Goal: Navigation & Orientation: Understand site structure

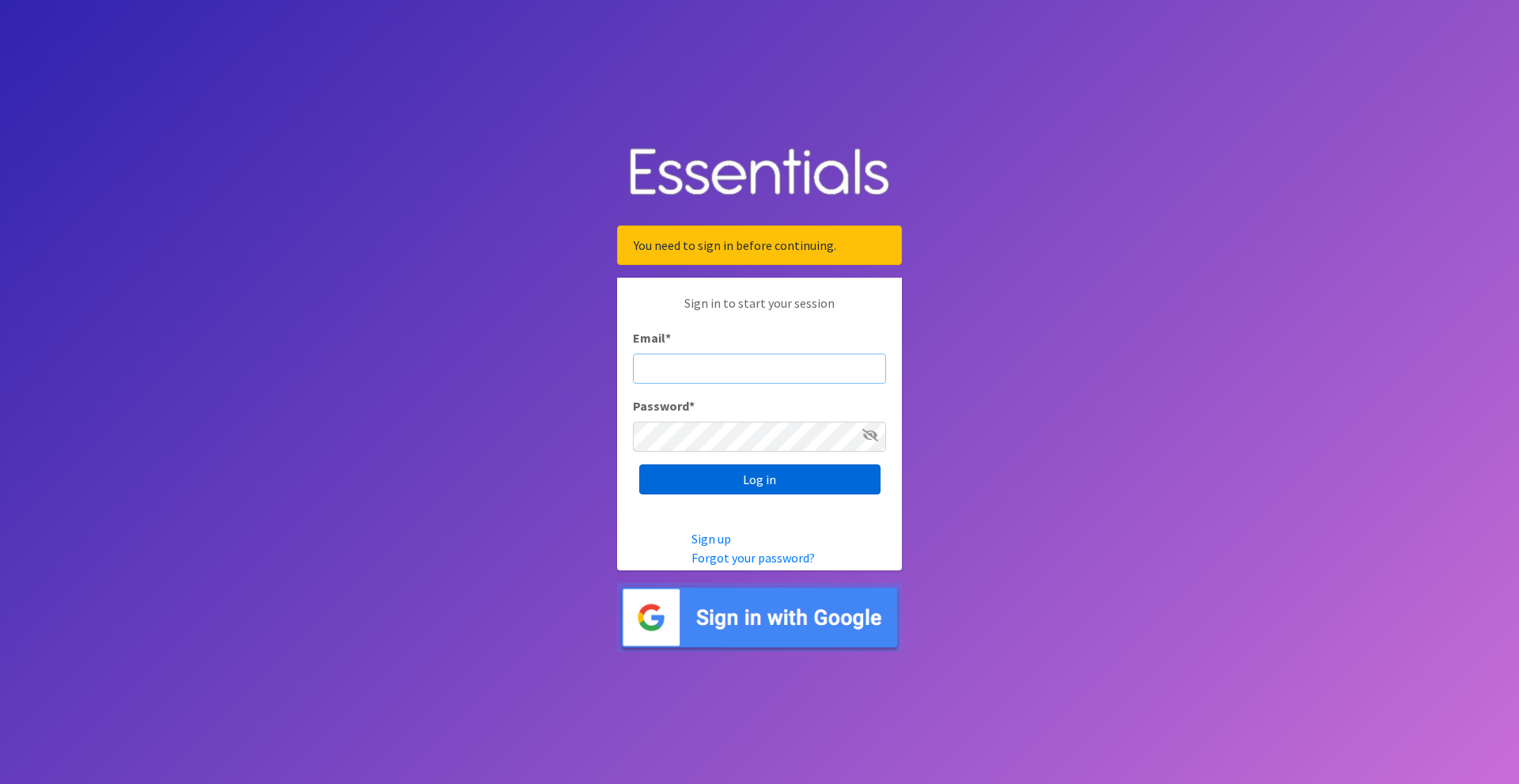
type input "crookw1@gmail.com"
click at [720, 481] on input "Log in" at bounding box center [760, 480] width 242 height 30
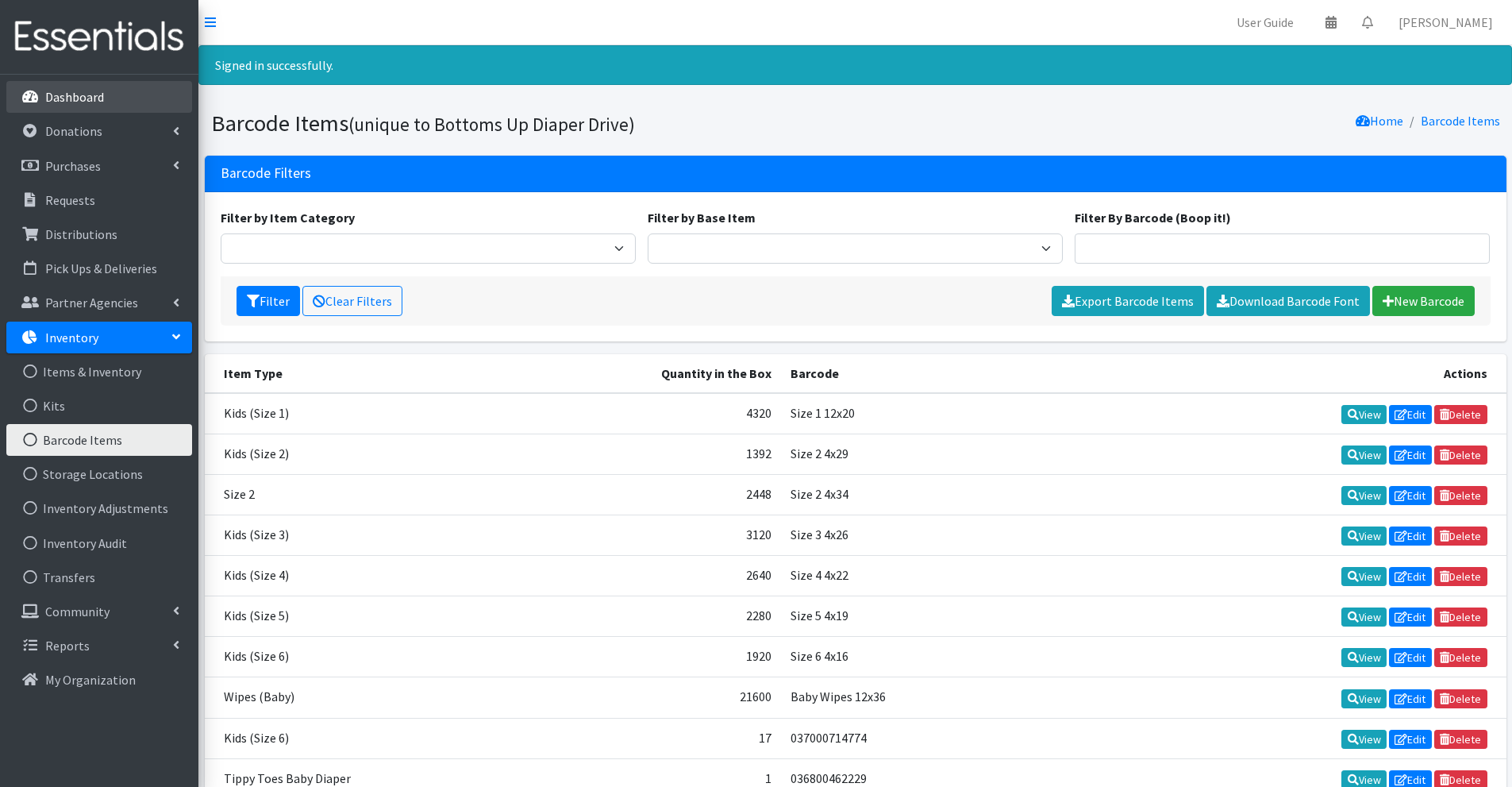
click at [76, 96] on p "Dashboard" at bounding box center [75, 96] width 59 height 16
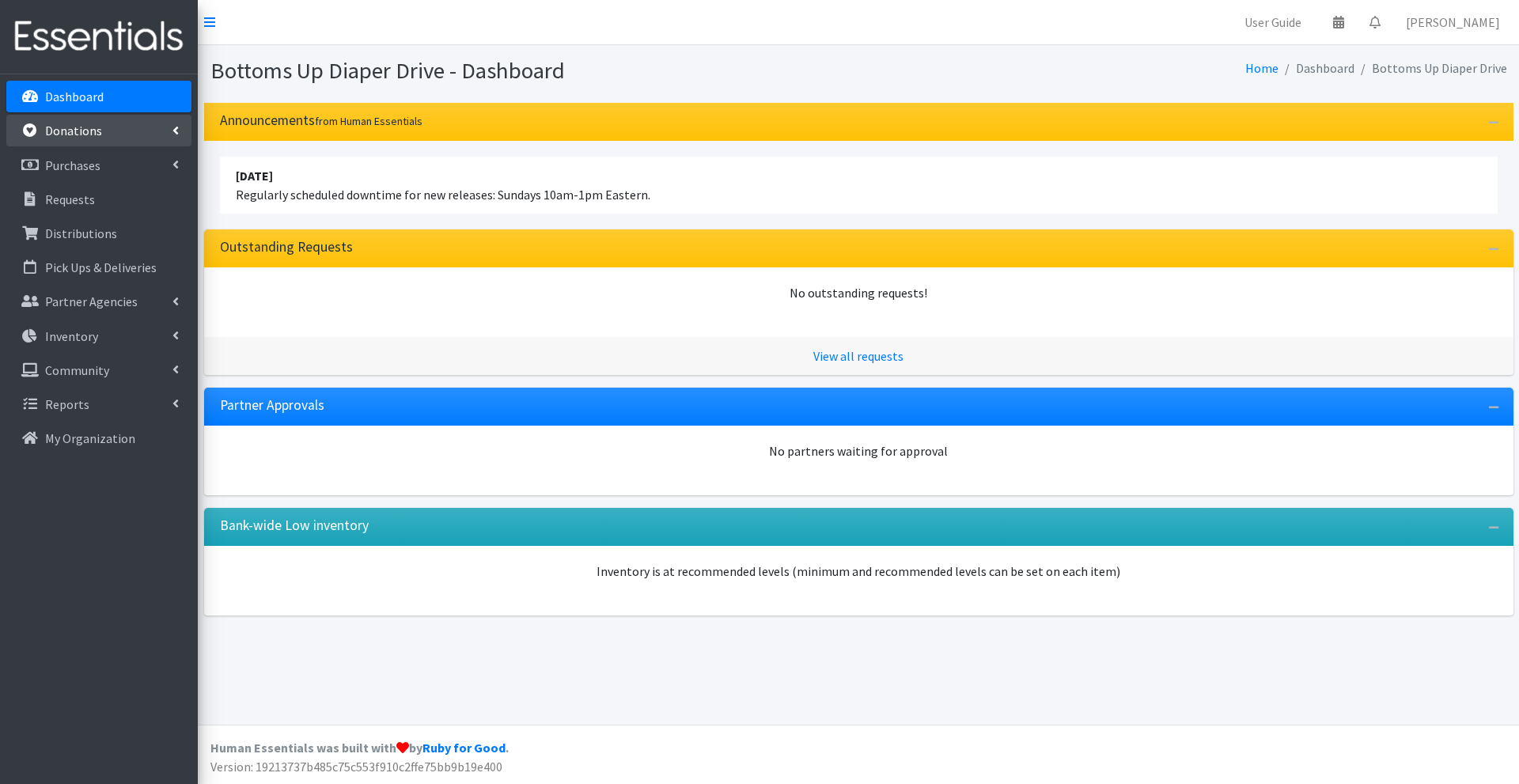
click at [82, 140] on link "Donations" at bounding box center [99, 130] width 185 height 32
click at [77, 133] on p "Donations" at bounding box center [74, 130] width 57 height 16
click at [74, 160] on p "Purchases" at bounding box center [73, 165] width 55 height 16
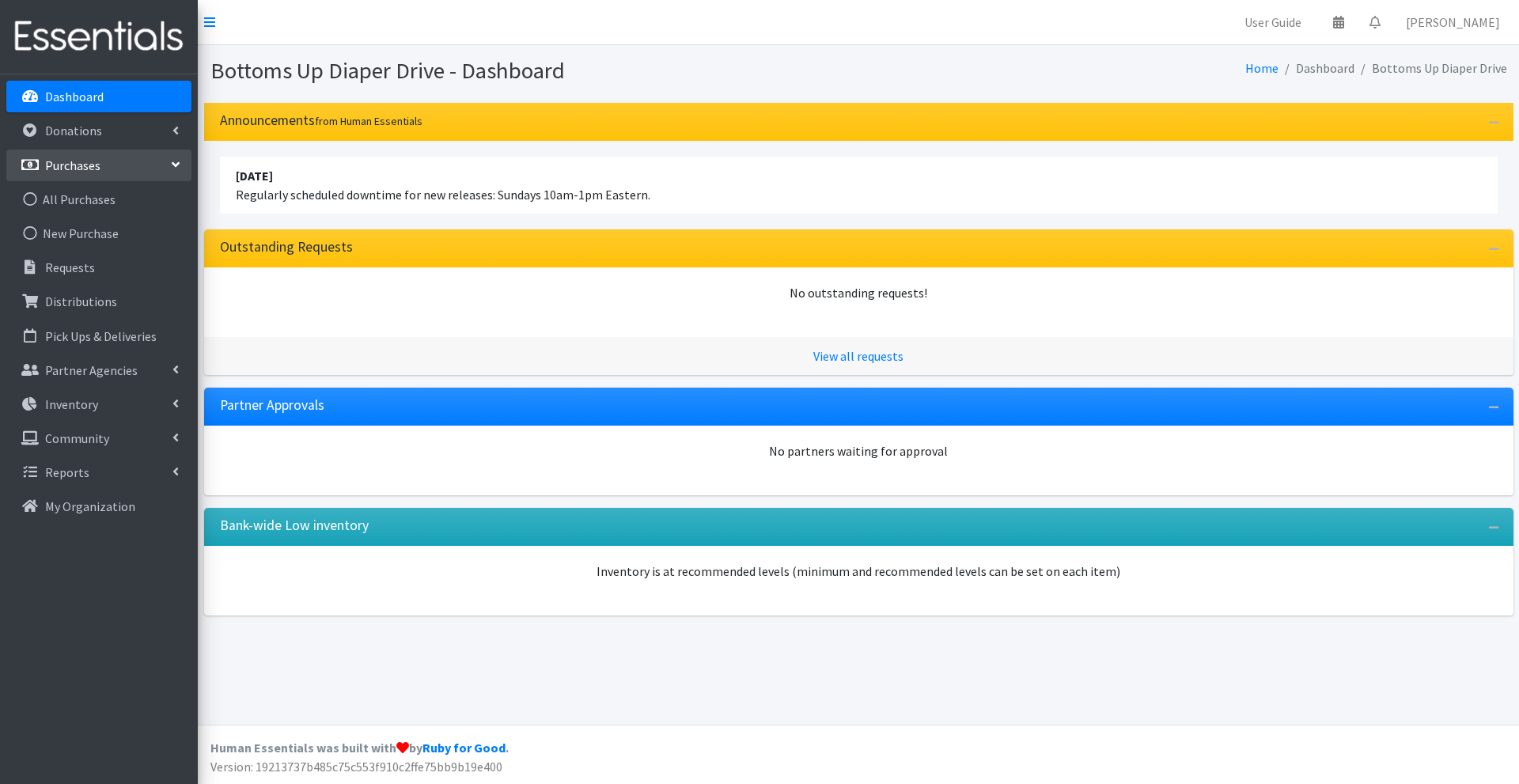
click at [74, 160] on p "Purchases" at bounding box center [73, 165] width 55 height 16
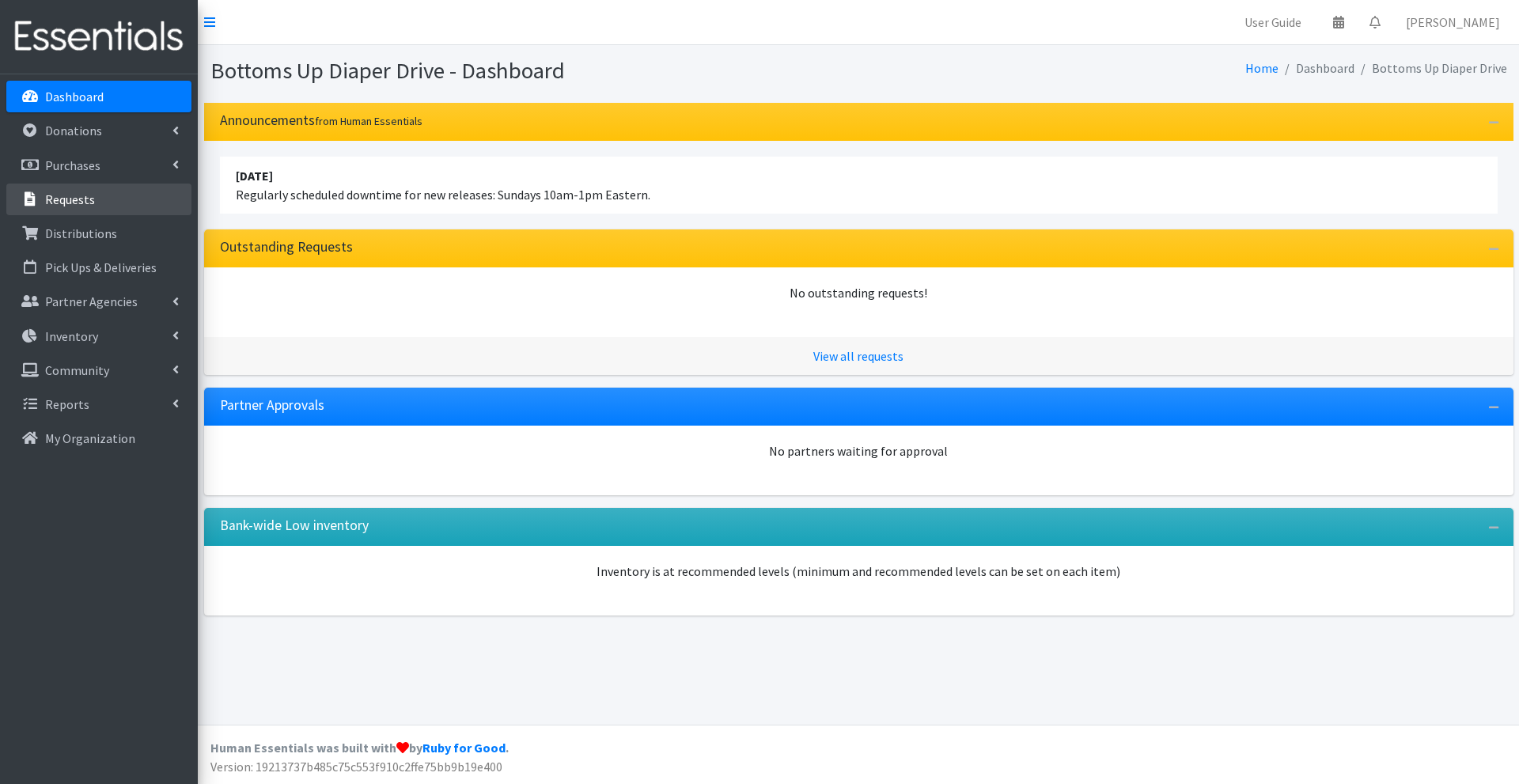
click at [67, 203] on p "Requests" at bounding box center [70, 199] width 50 height 16
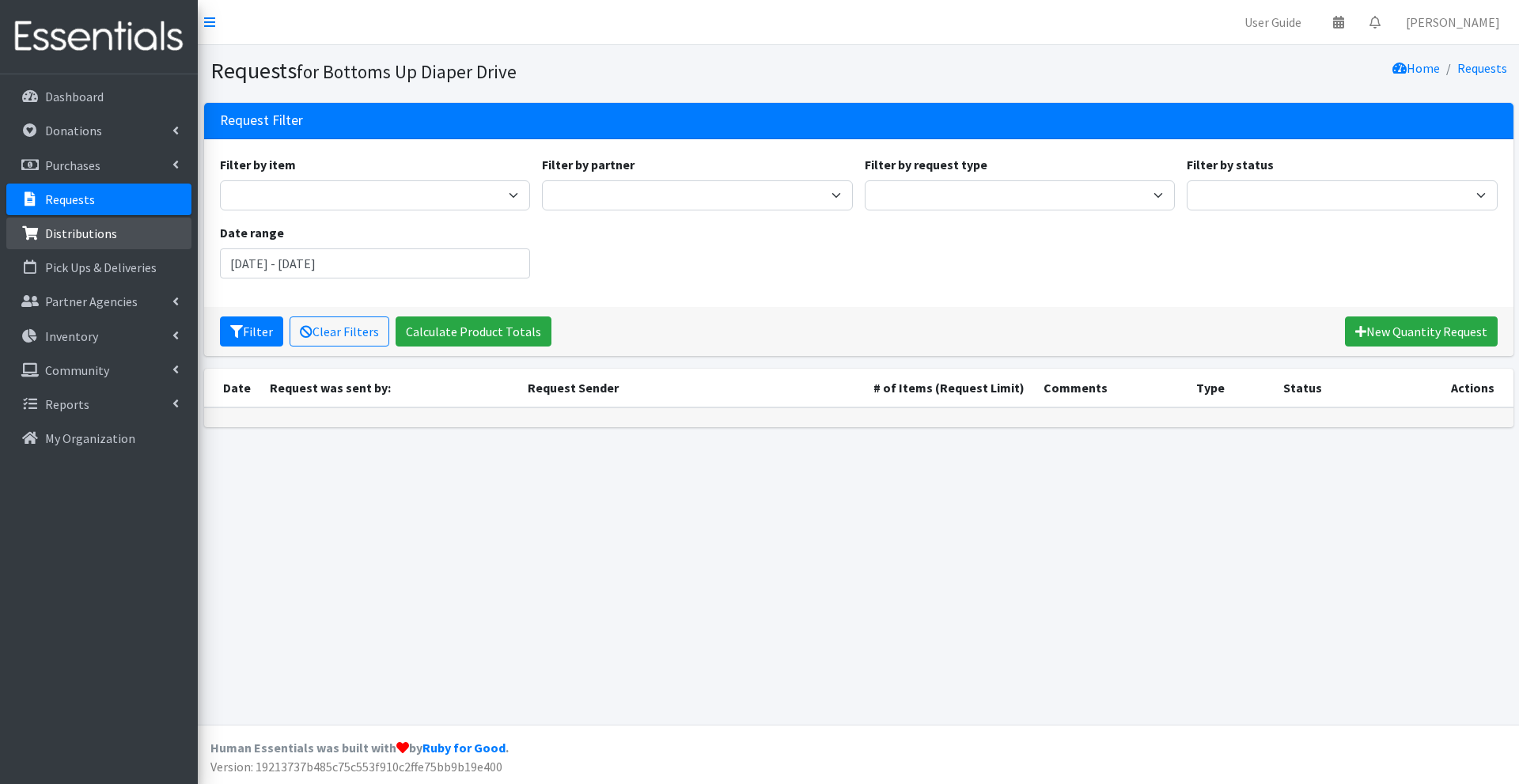
click at [67, 227] on p "Distributions" at bounding box center [81, 233] width 72 height 16
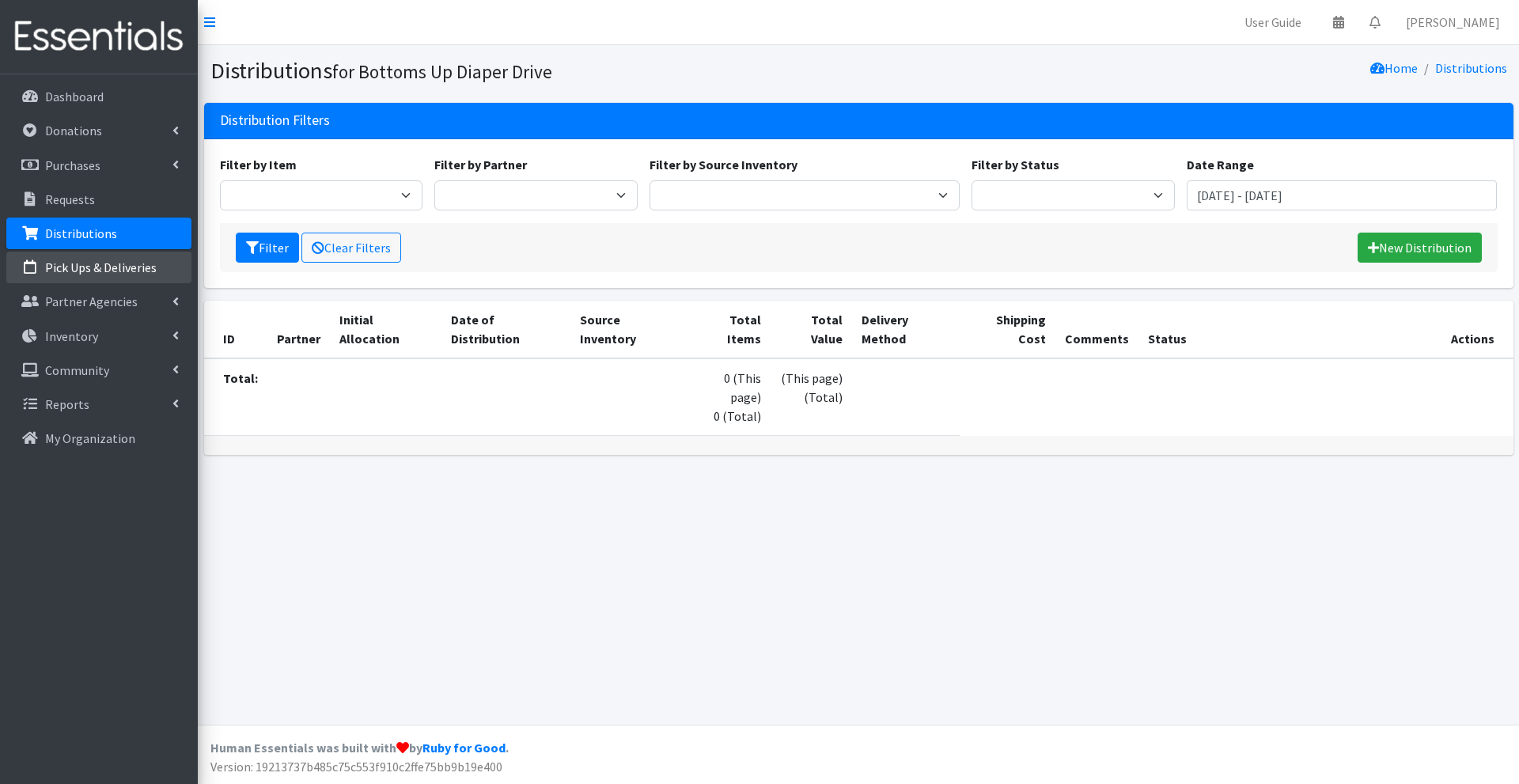
click at [73, 276] on link "Pick Ups & Deliveries" at bounding box center [99, 267] width 185 height 32
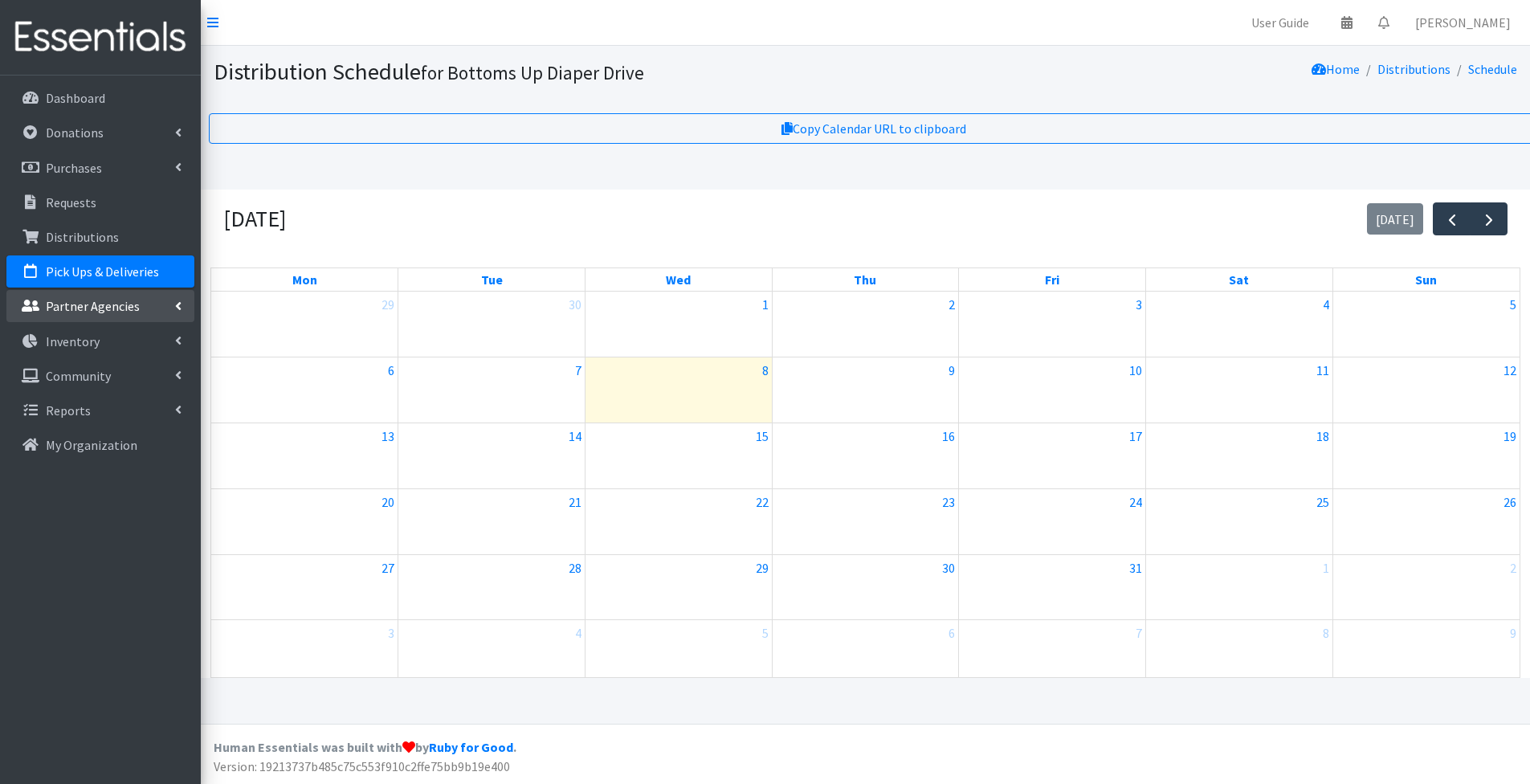
click at [73, 310] on p "Partner Agencies" at bounding box center [92, 305] width 94 height 16
click at [73, 341] on link "All Partners" at bounding box center [100, 341] width 188 height 32
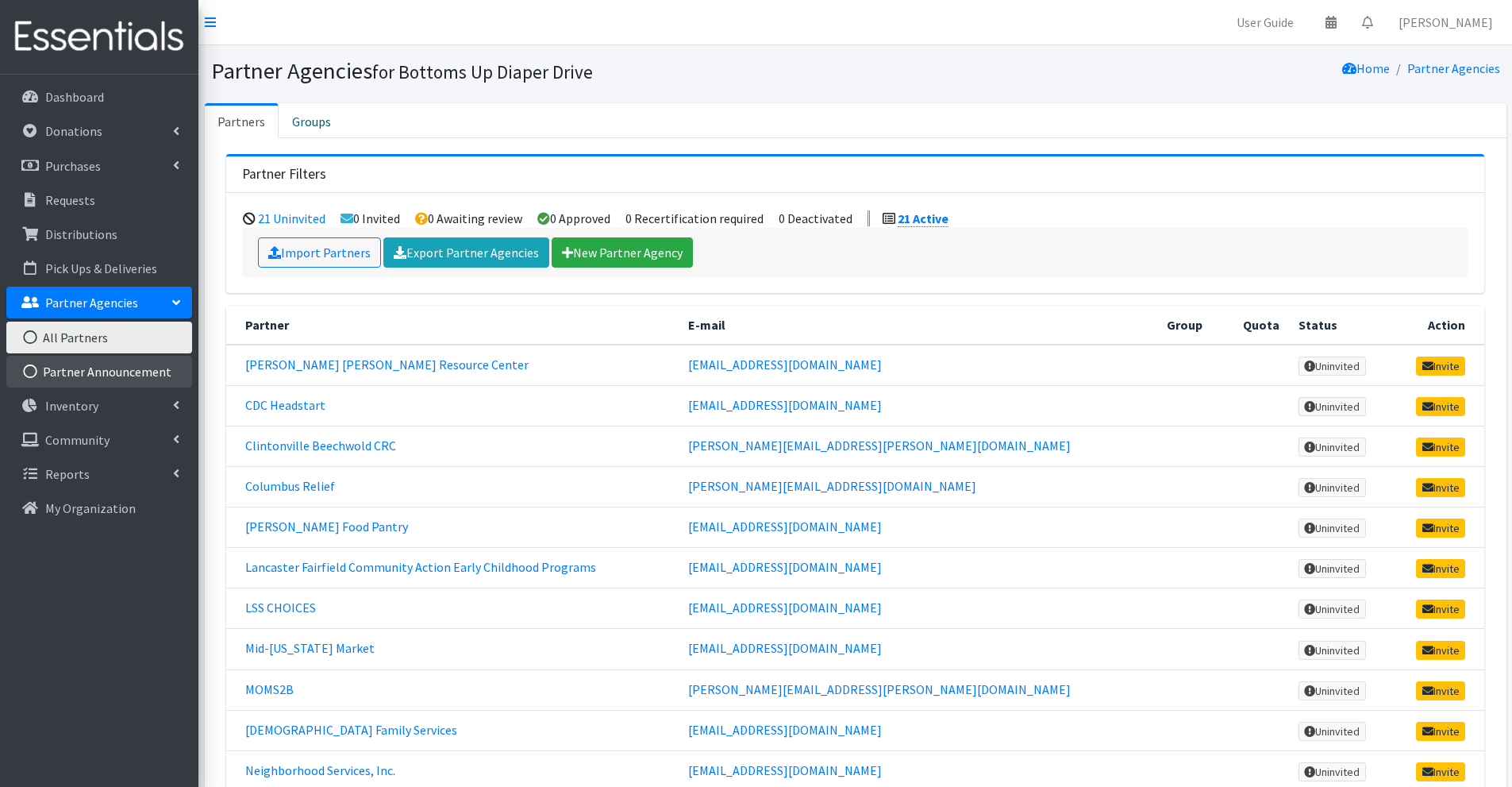
click at [105, 378] on link "Partner Announcement" at bounding box center [99, 372] width 185 height 32
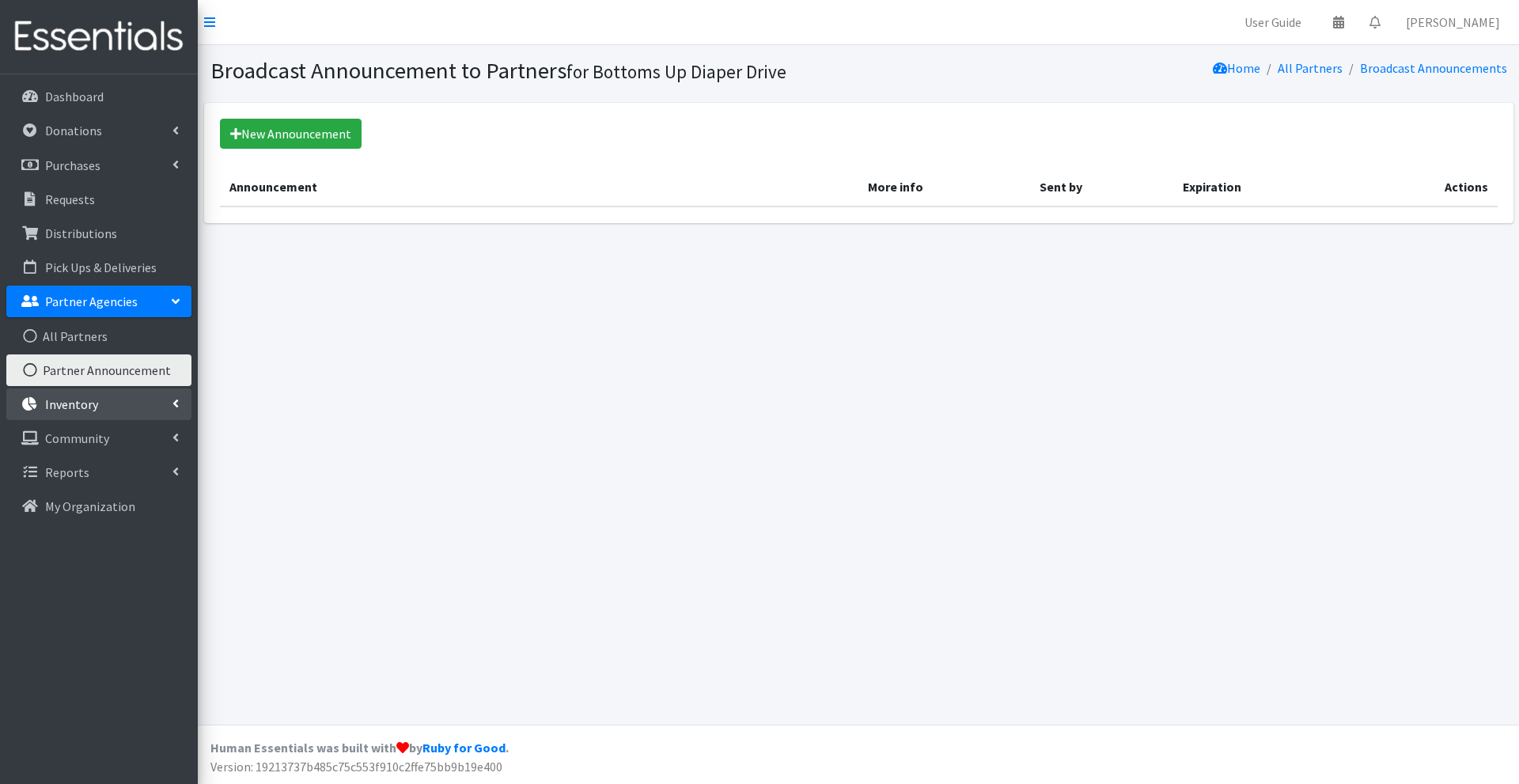
click at [95, 402] on p "Inventory" at bounding box center [71, 404] width 53 height 16
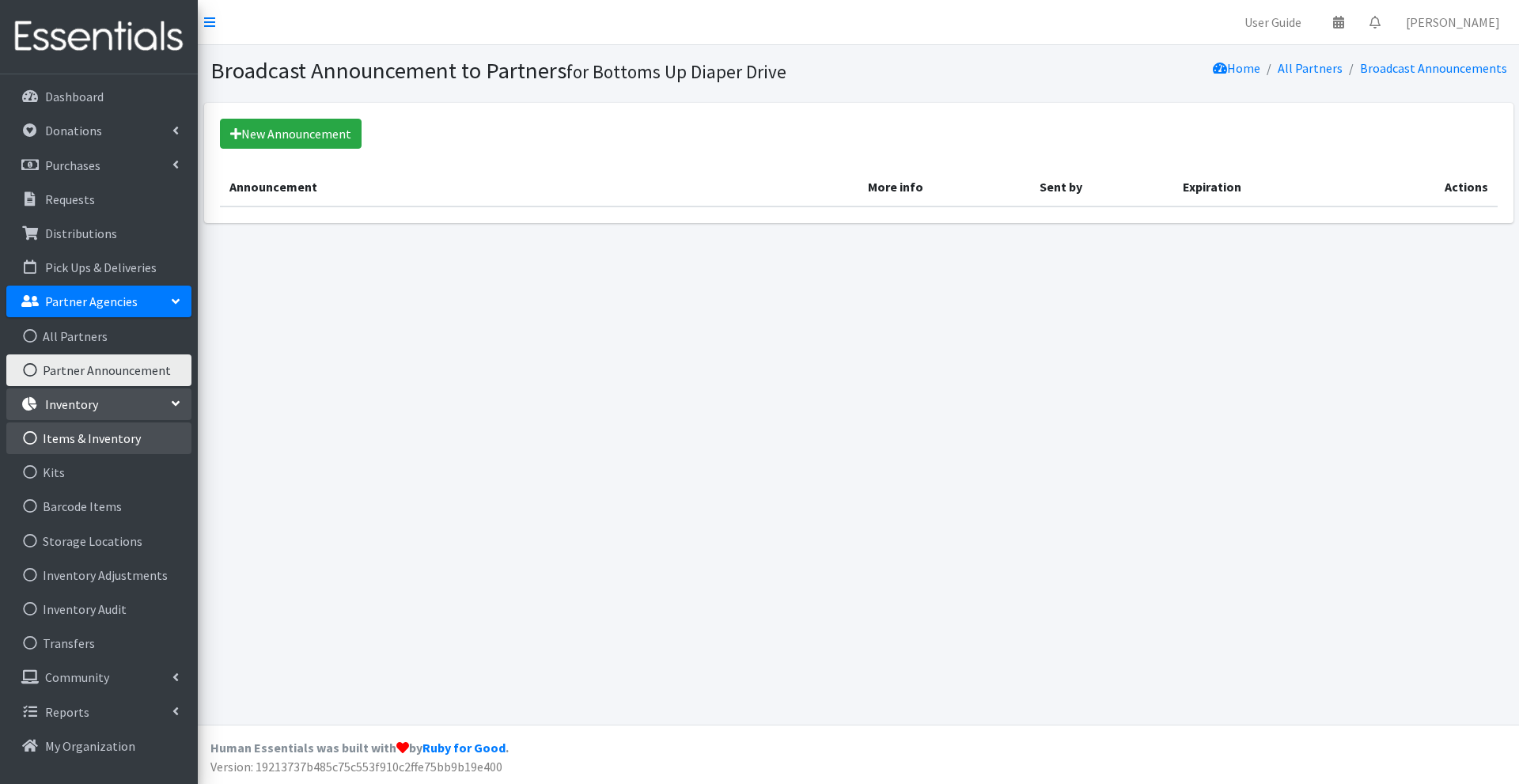
click at [103, 444] on link "Items & Inventory" at bounding box center [99, 438] width 185 height 32
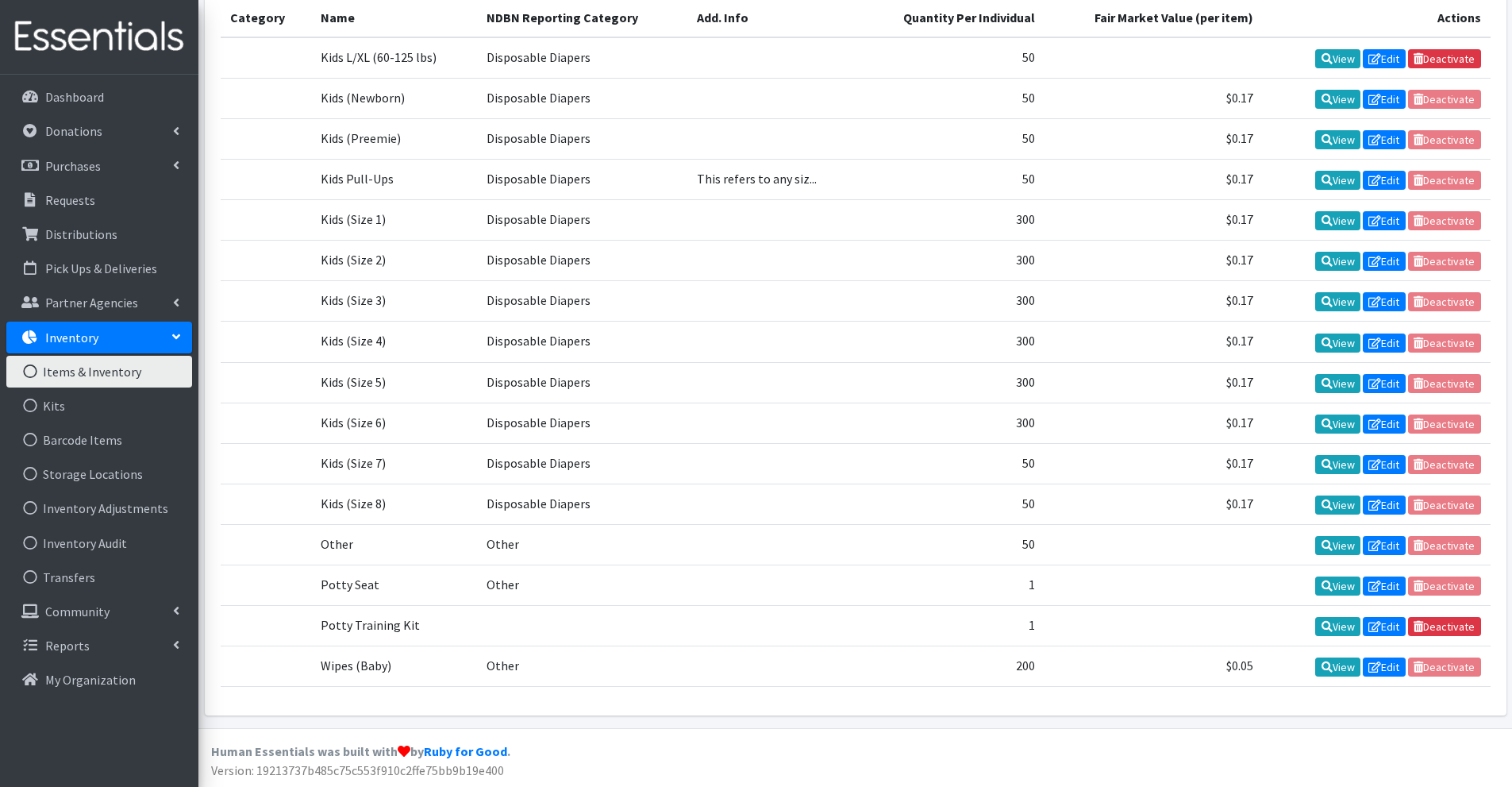
scroll to position [443, 0]
click at [65, 394] on link "Kits" at bounding box center [99, 406] width 185 height 32
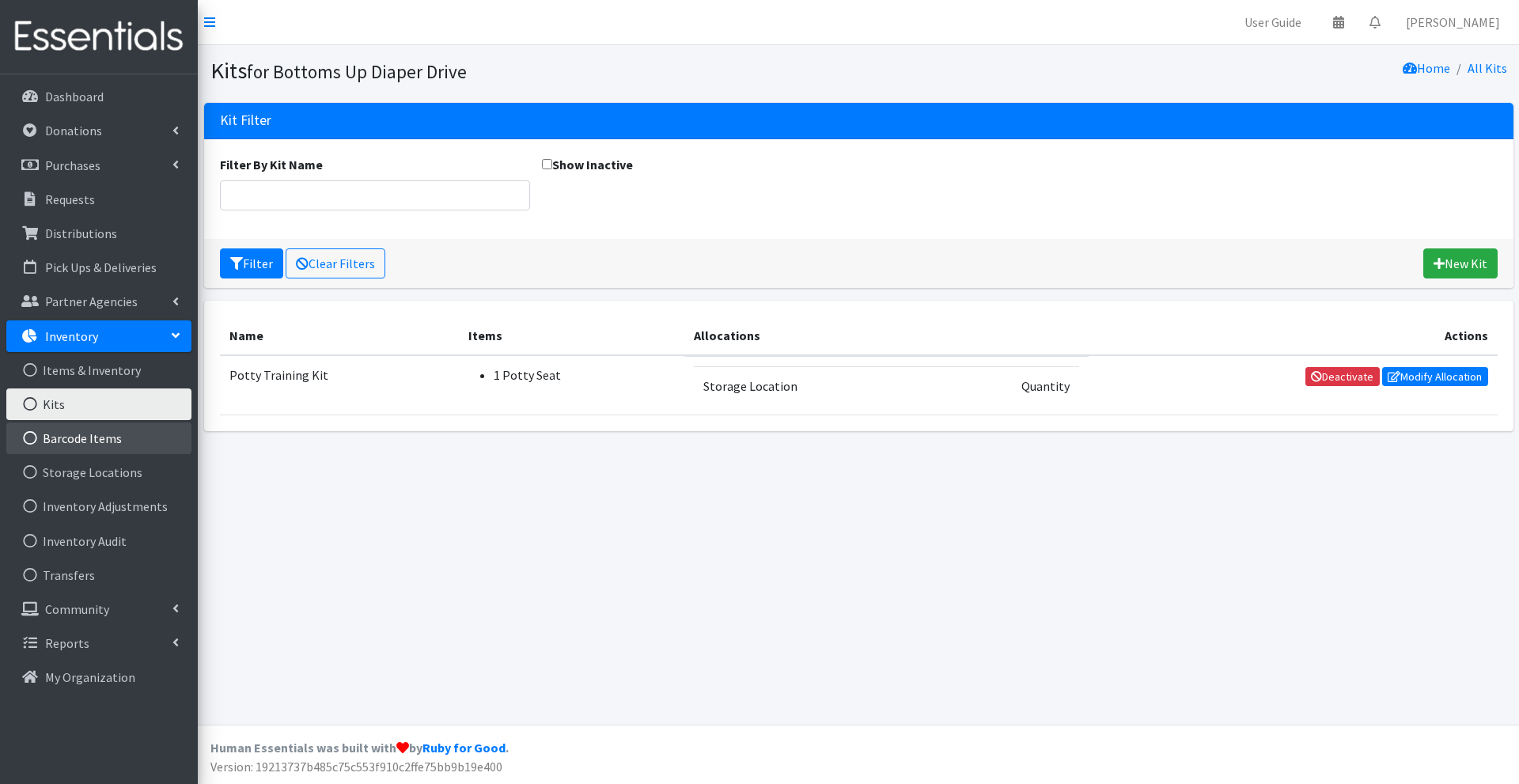
click at [89, 445] on link "Barcode Items" at bounding box center [99, 438] width 185 height 32
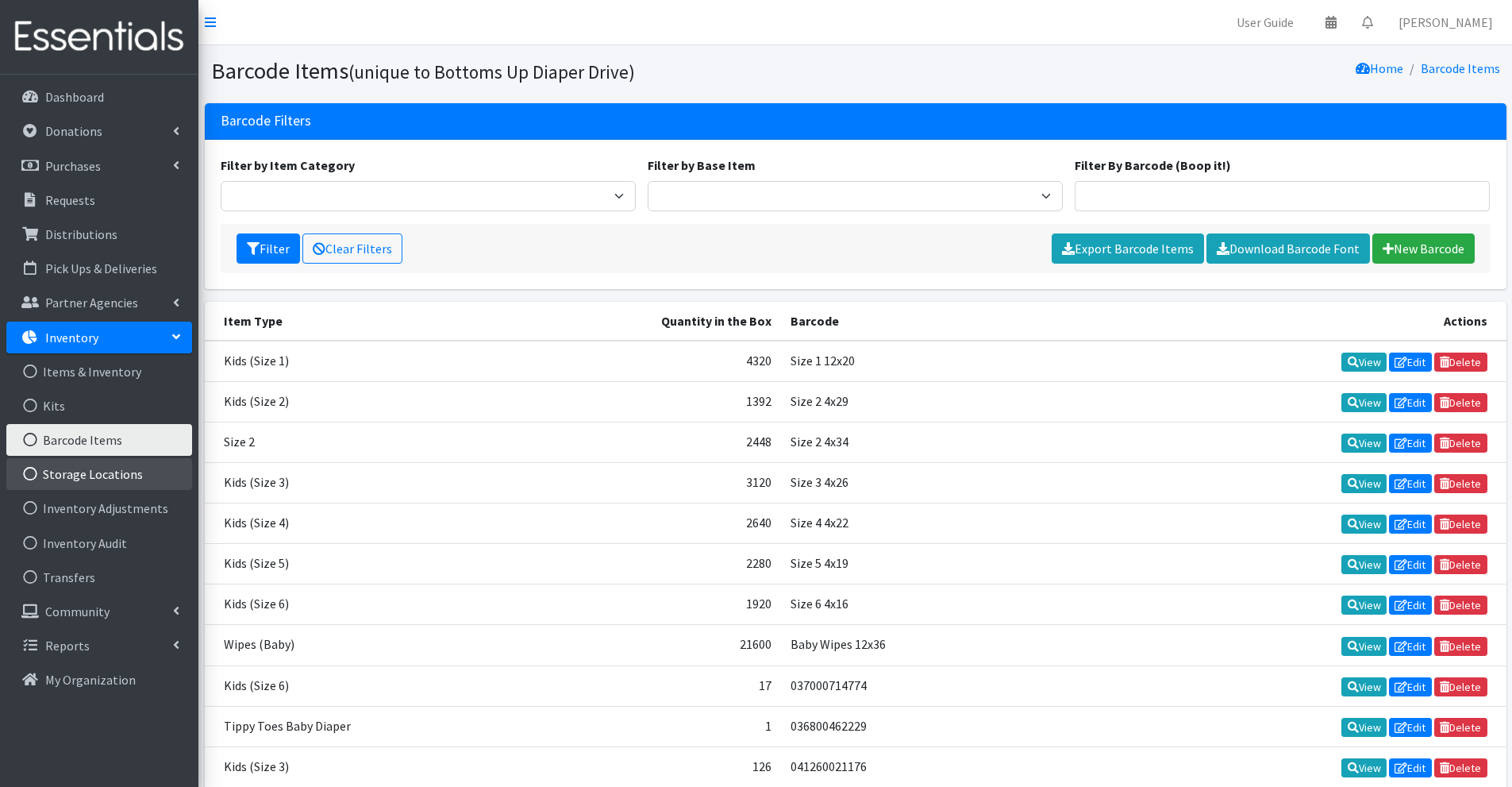
click at [95, 486] on link "Storage Locations" at bounding box center [99, 474] width 185 height 32
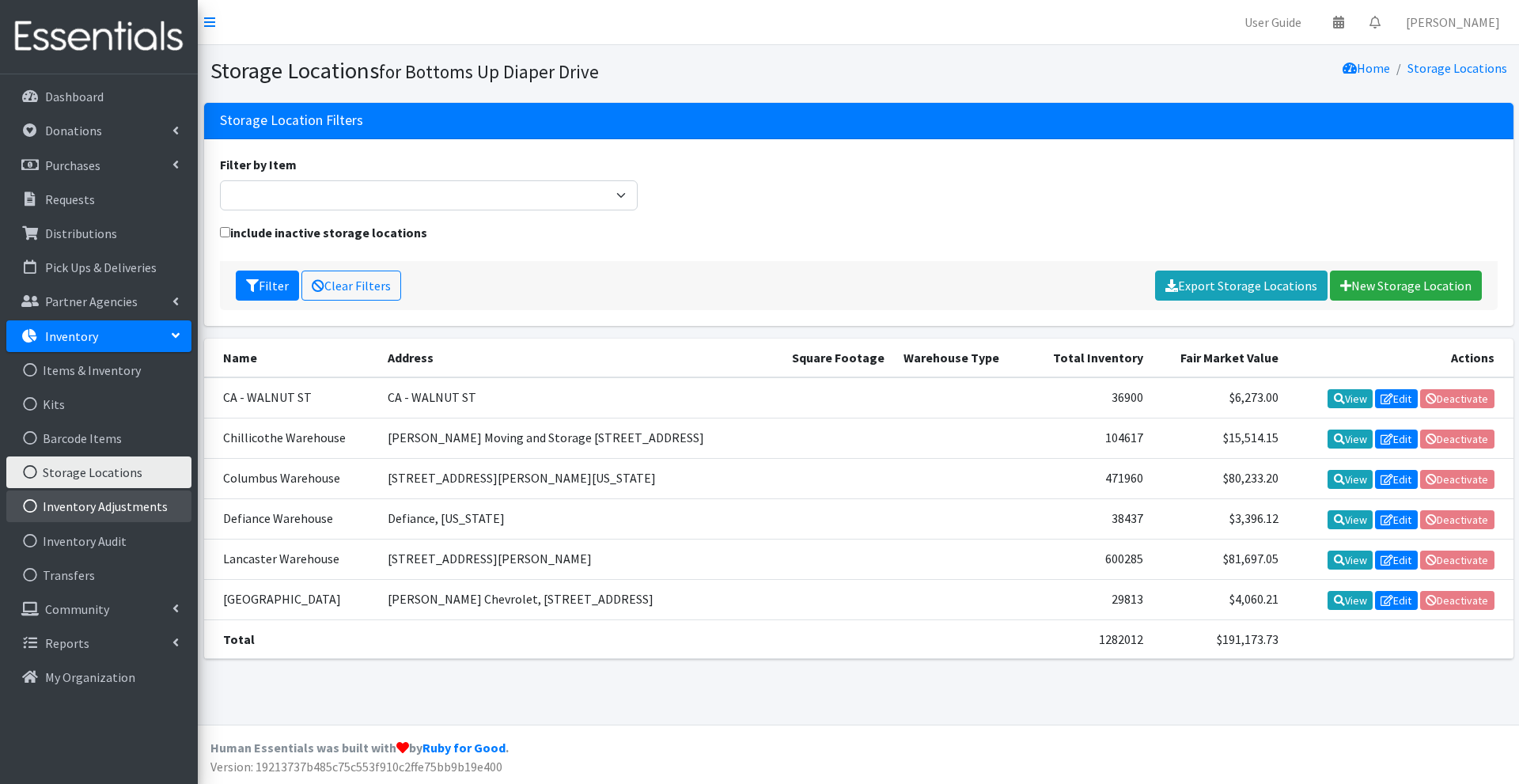
click at [74, 503] on link "Inventory Adjustments" at bounding box center [99, 507] width 185 height 32
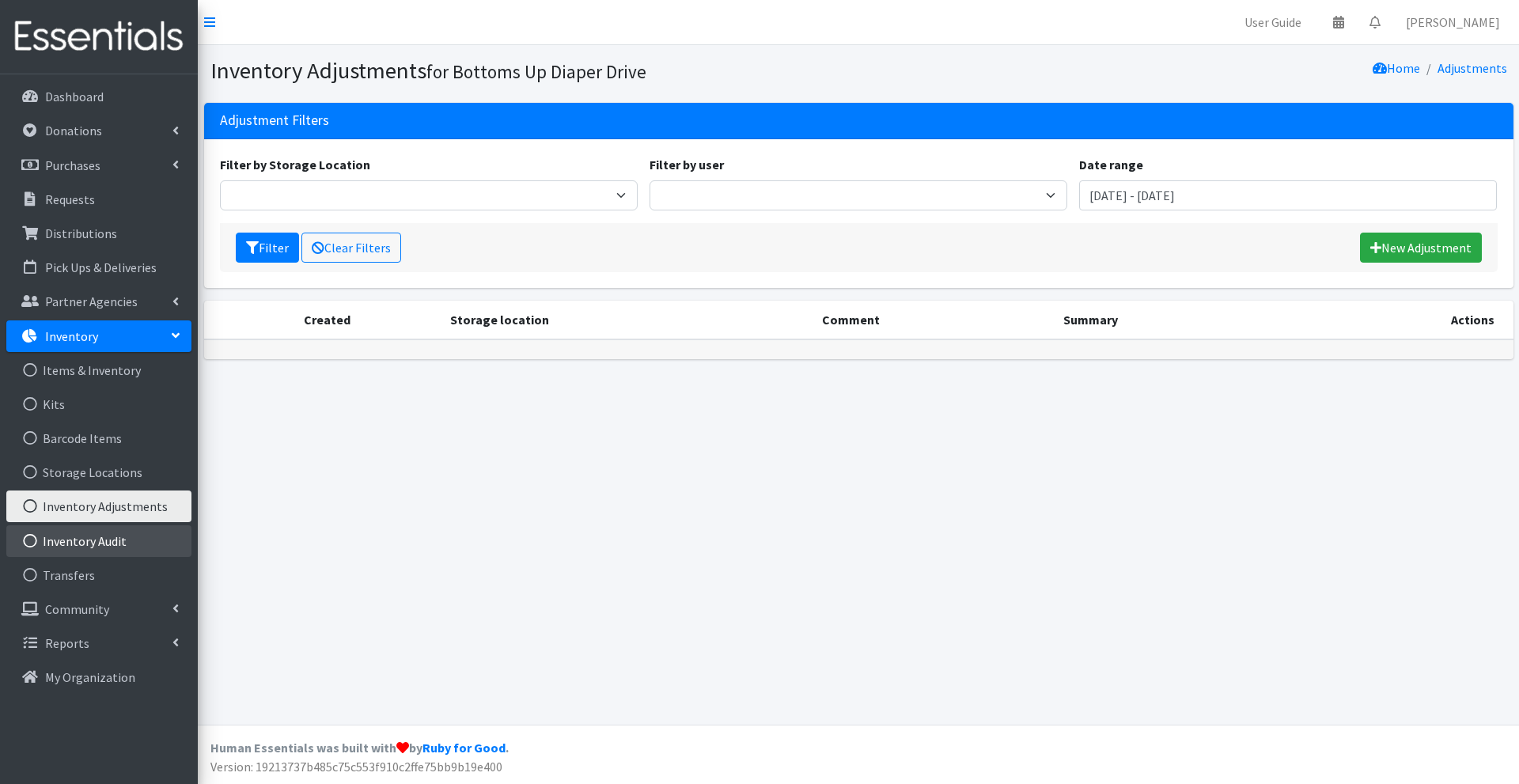
click at [75, 542] on link "Inventory Audit" at bounding box center [99, 541] width 185 height 32
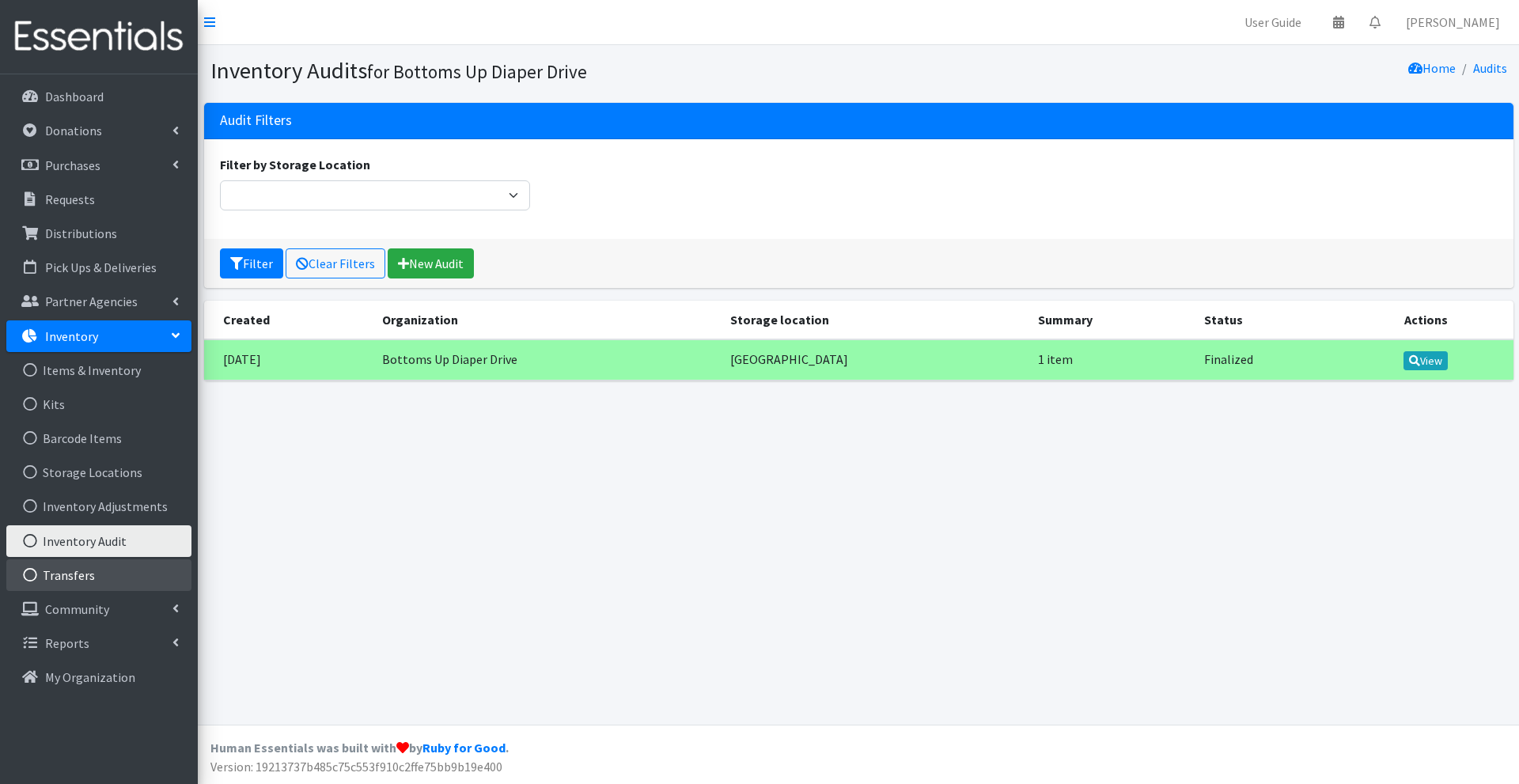
click at [84, 570] on link "Transfers" at bounding box center [99, 575] width 185 height 32
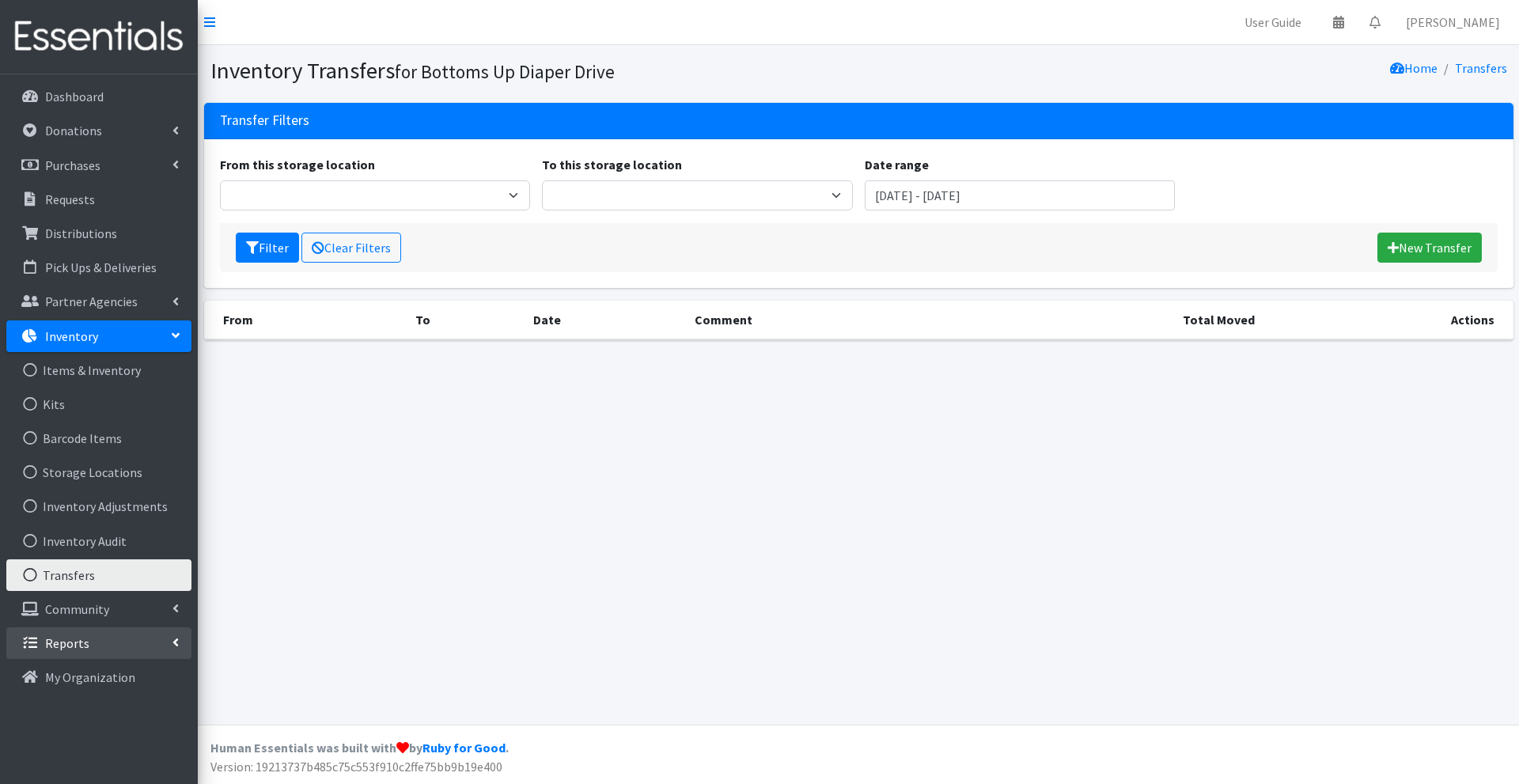
click at [75, 647] on p "Reports" at bounding box center [67, 643] width 44 height 16
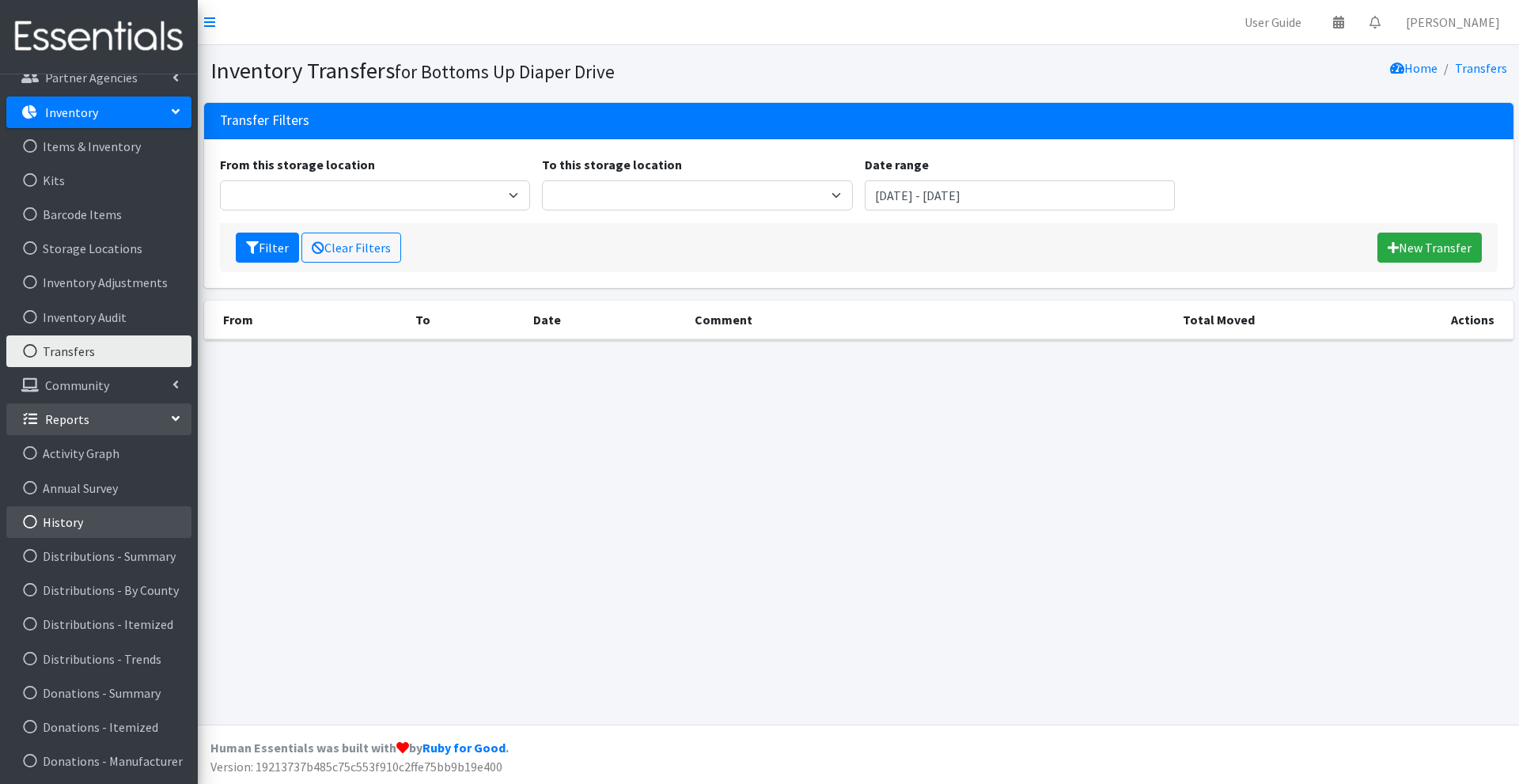
scroll to position [237, 0]
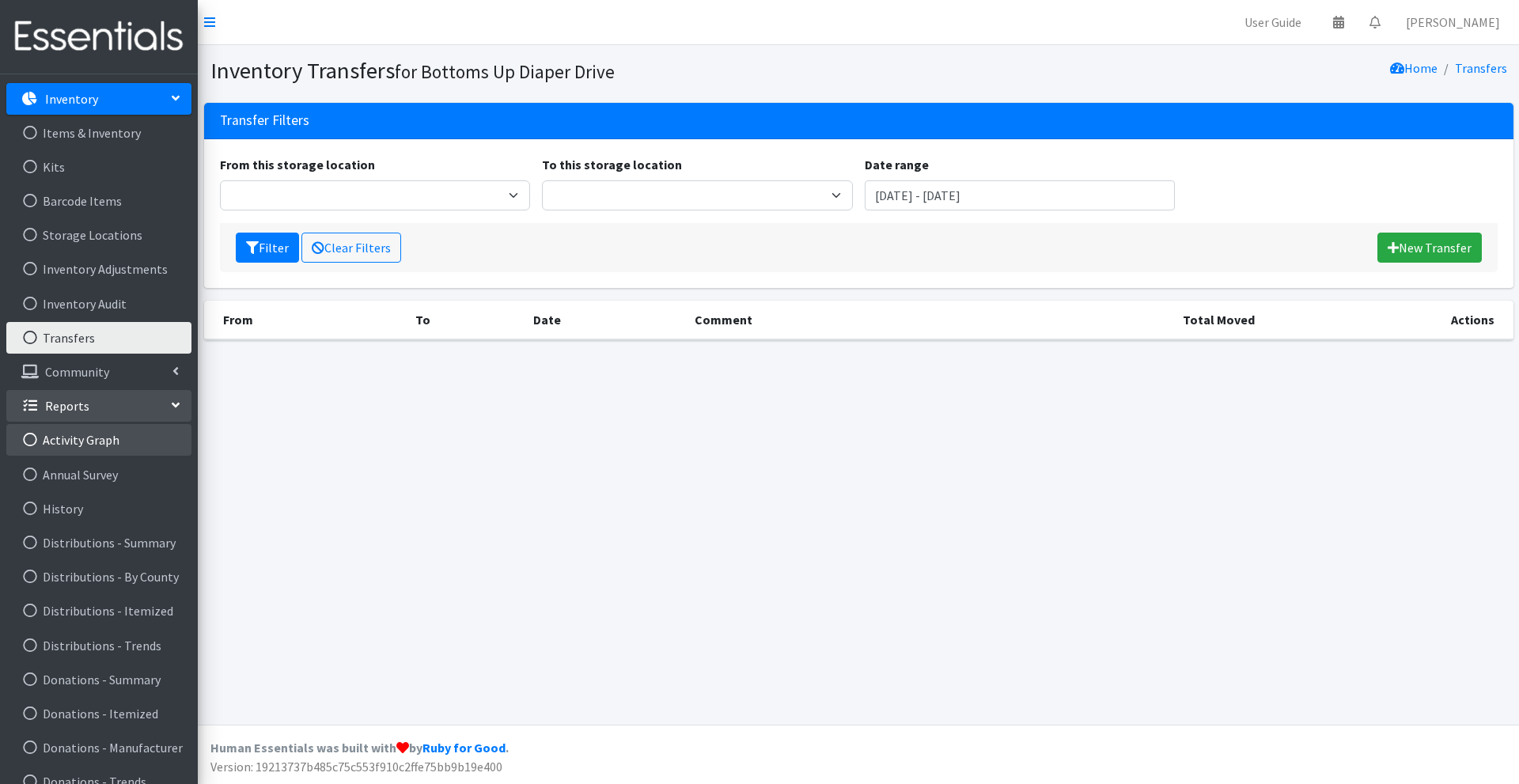
click at [96, 447] on link "Activity Graph" at bounding box center [99, 440] width 185 height 32
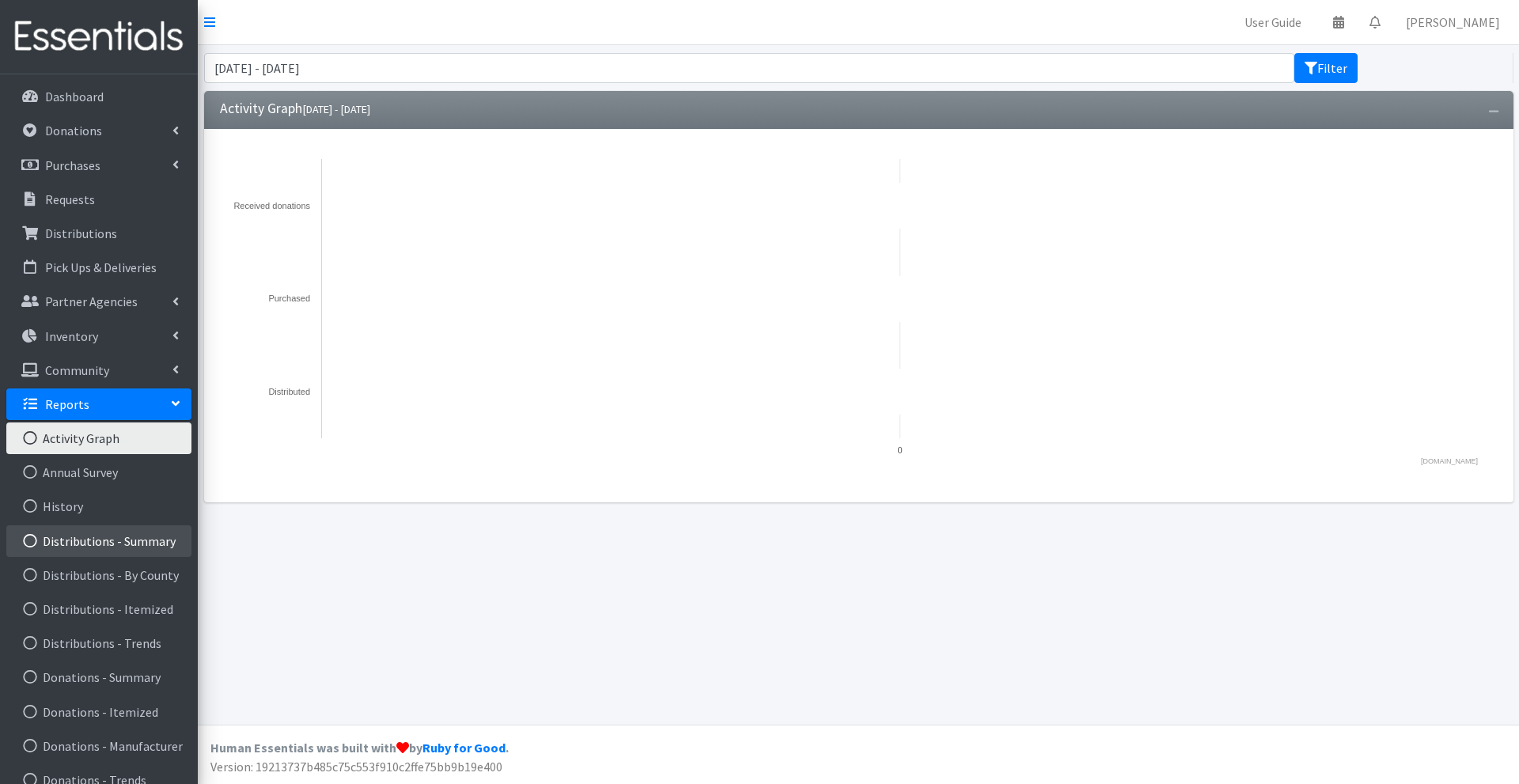
click at [94, 544] on link "Distributions - Summary" at bounding box center [99, 541] width 185 height 32
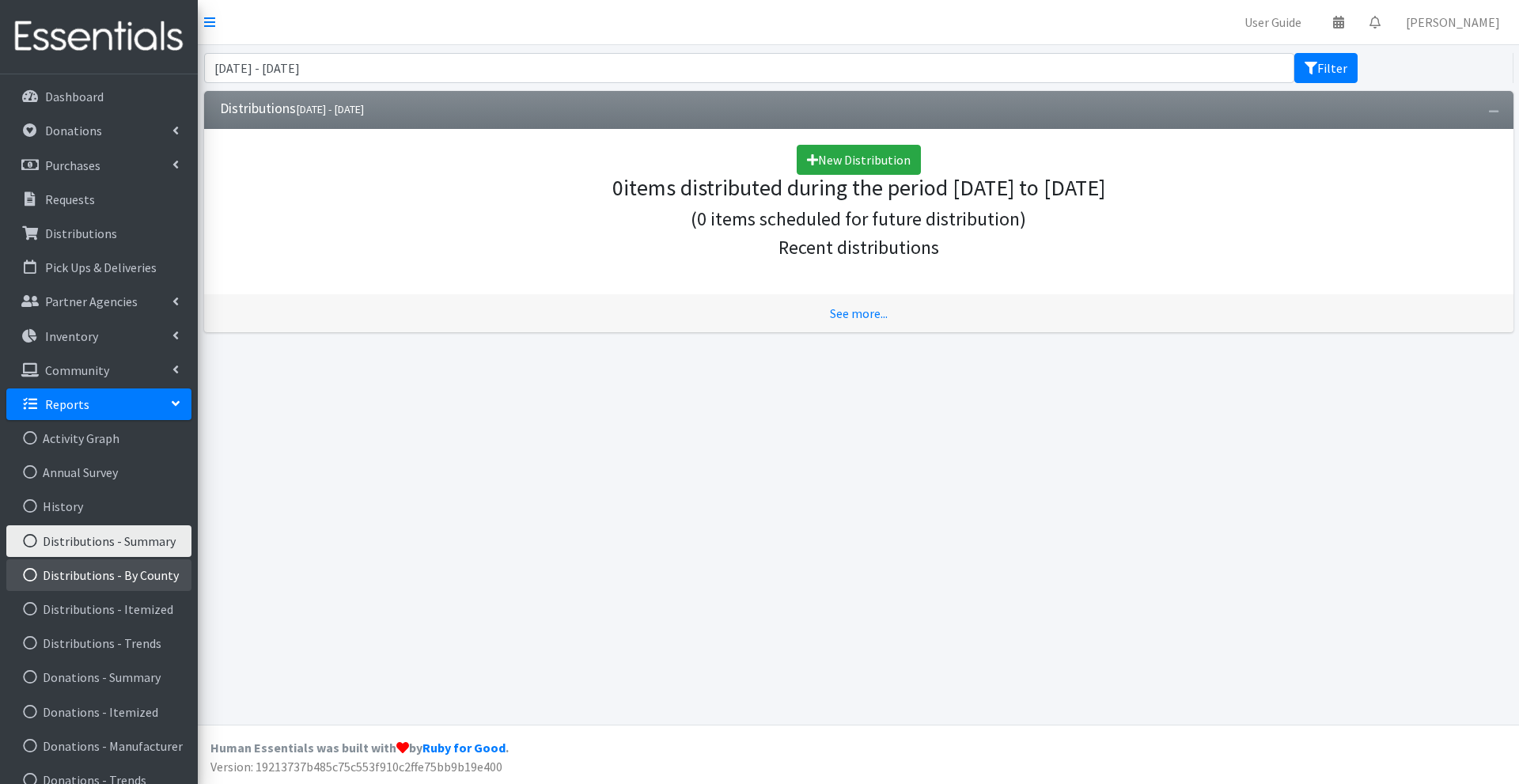
click at [94, 573] on link "Distributions - By County" at bounding box center [99, 575] width 185 height 32
